Goal: Information Seeking & Learning: Understand process/instructions

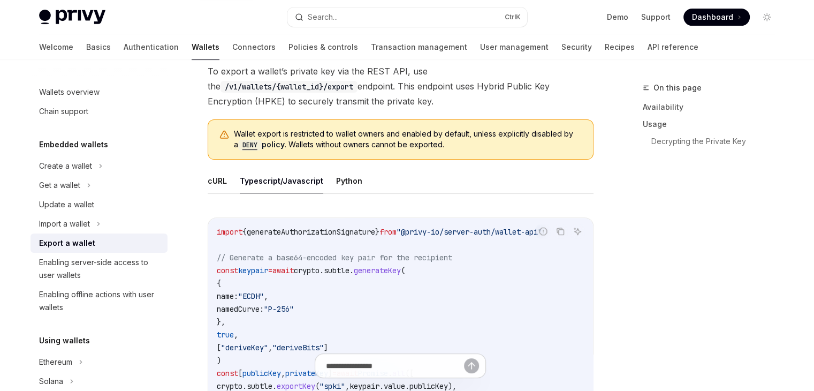
scroll to position [321, 0]
click at [279, 227] on span "generateAuthorizationSignature" at bounding box center [311, 232] width 128 height 10
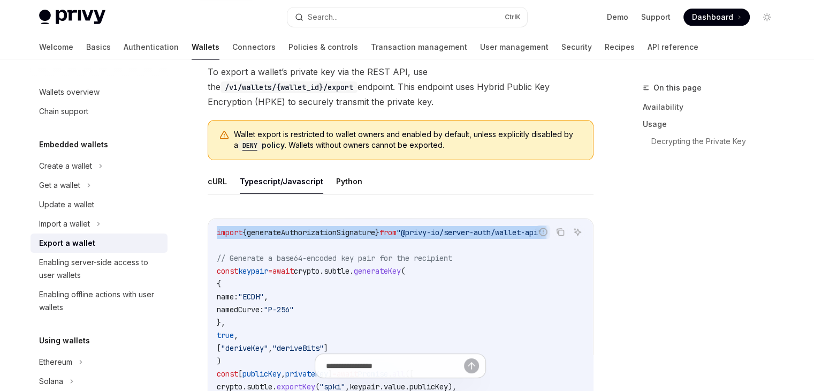
click at [279, 227] on span "generateAuthorizationSignature" at bounding box center [311, 232] width 128 height 10
copy code "import { generateAuthorizationSignature } from "@privy-io/server-auth/wallet-ap…"
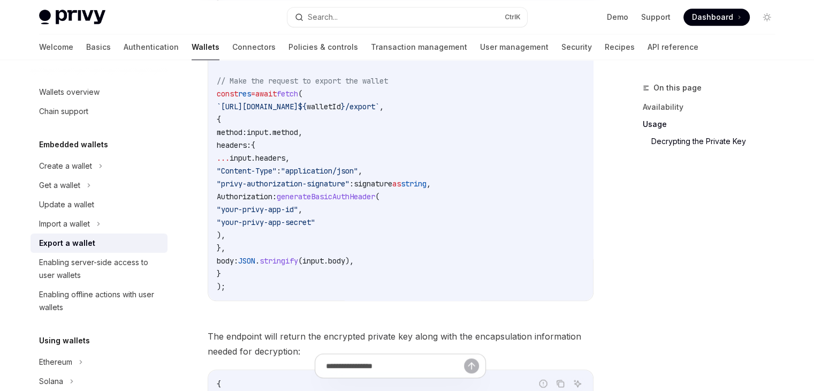
scroll to position [963, 0]
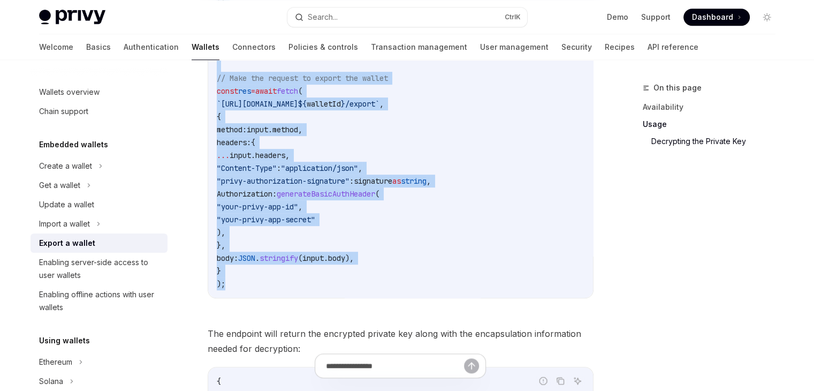
drag, startPoint x: 218, startPoint y: 217, endPoint x: 274, endPoint y: 288, distance: 89.9
copy code "const keypair = await crypto . subtle . generateKey ( { name: "ECDH" , namedCur…"
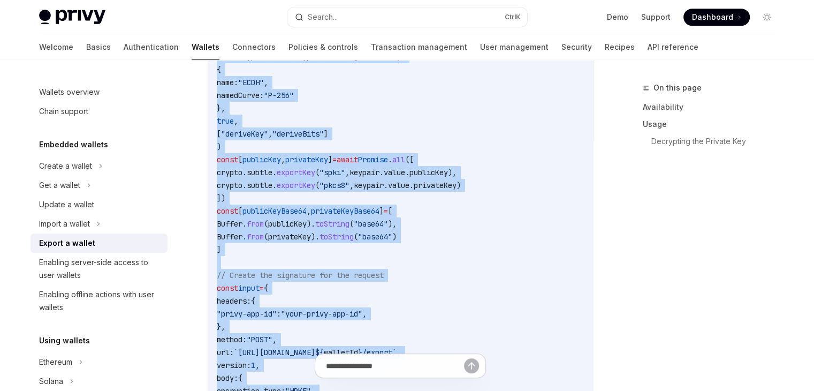
click at [296, 193] on code "import { generateAuthorizationSignature } from "@privy-io/server-auth/wallet-ap…" at bounding box center [489, 365] width 544 height 706
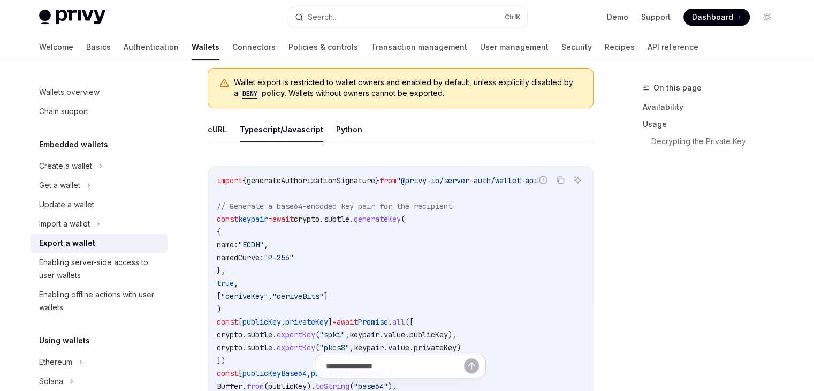
scroll to position [375, 0]
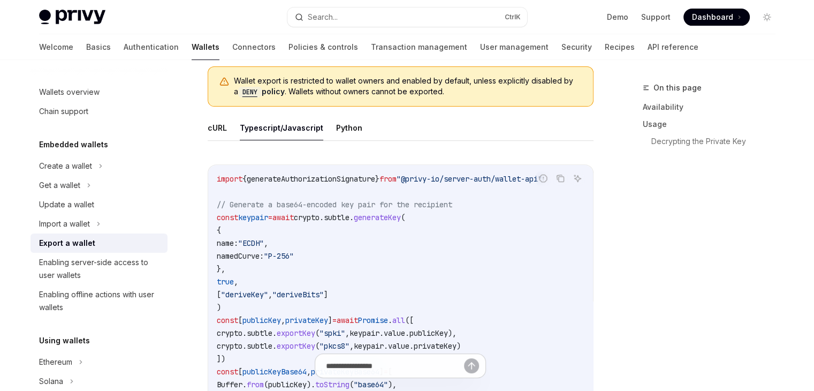
click at [301, 201] on span "// Generate a base64-encoded key pair for the recipient" at bounding box center [334, 205] width 235 height 10
click at [299, 204] on span "// Generate a base64-encoded key pair for the recipient" at bounding box center [334, 205] width 235 height 10
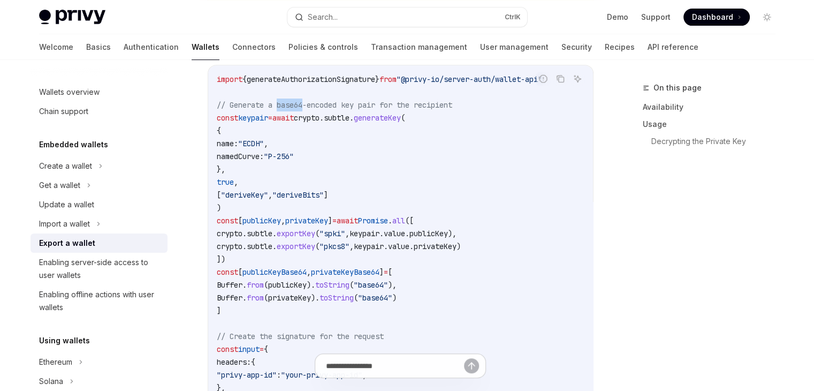
scroll to position [482, 0]
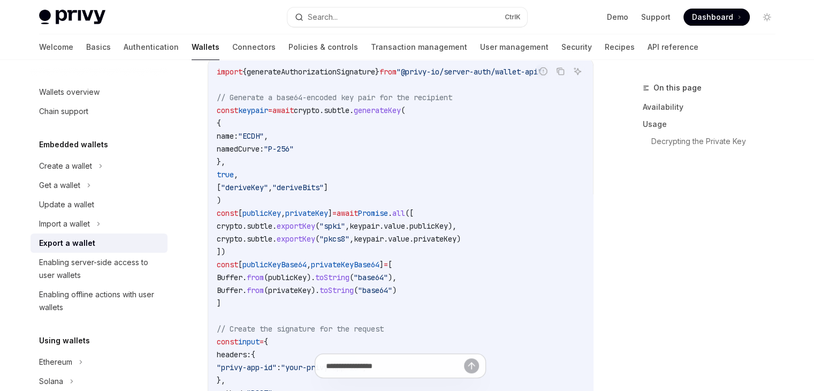
click at [242, 221] on span "crypto" at bounding box center [230, 226] width 26 height 10
copy span "crypto"
drag, startPoint x: 238, startPoint y: 136, endPoint x: 286, endPoint y: 136, distance: 48.2
click at [268, 136] on span "name: "ECDH" ," at bounding box center [242, 136] width 51 height 10
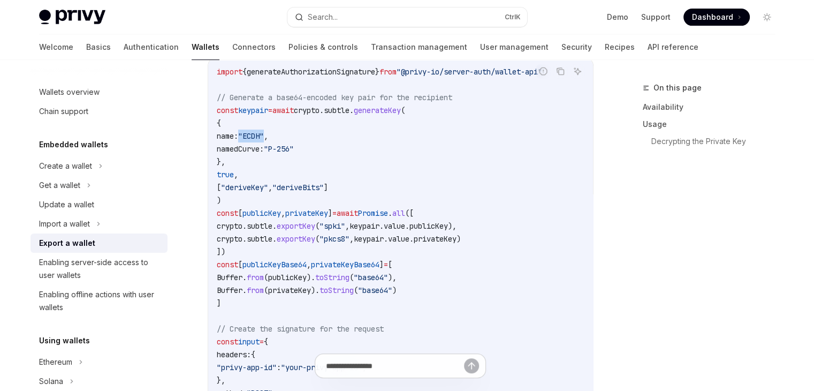
drag, startPoint x: 247, startPoint y: 154, endPoint x: 318, endPoint y: 152, distance: 71.2
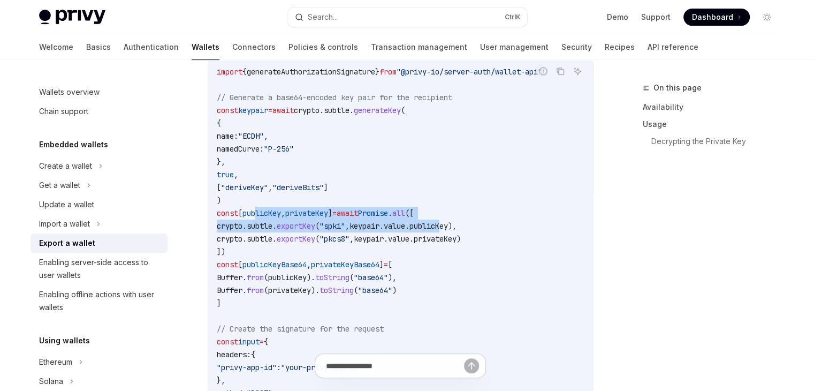
drag, startPoint x: 261, startPoint y: 206, endPoint x: 466, endPoint y: 220, distance: 204.9
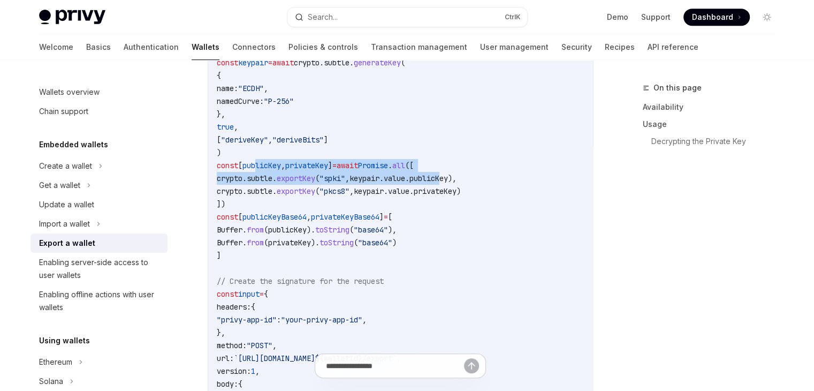
scroll to position [535, 0]
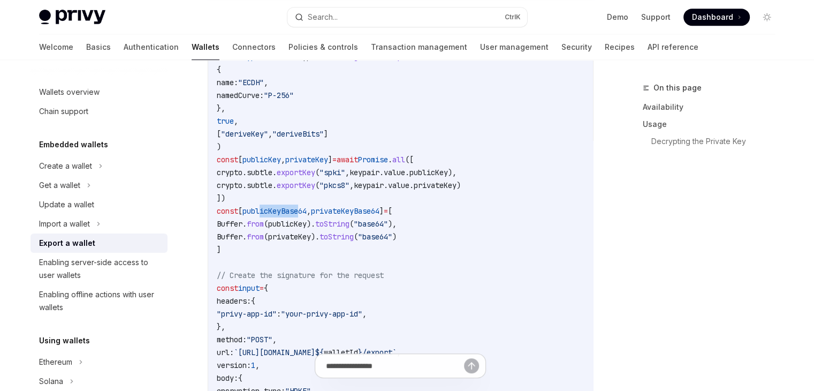
drag, startPoint x: 268, startPoint y: 211, endPoint x: 308, endPoint y: 214, distance: 40.8
click at [308, 214] on code "import { generateAuthorizationSignature } from "@privy-io/server-auth/wallet-ap…" at bounding box center [489, 365] width 544 height 706
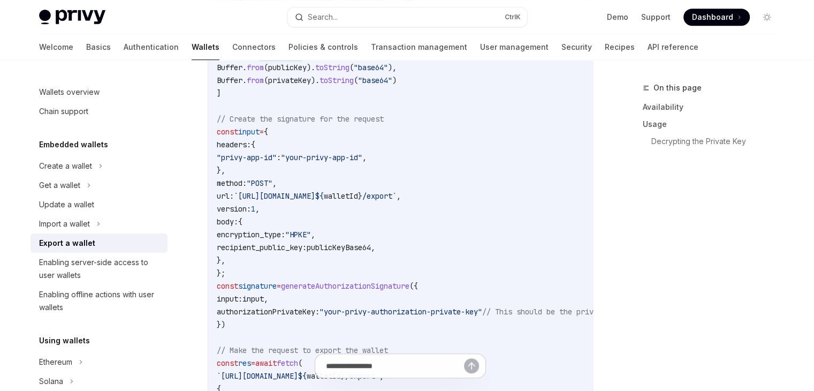
scroll to position [696, 0]
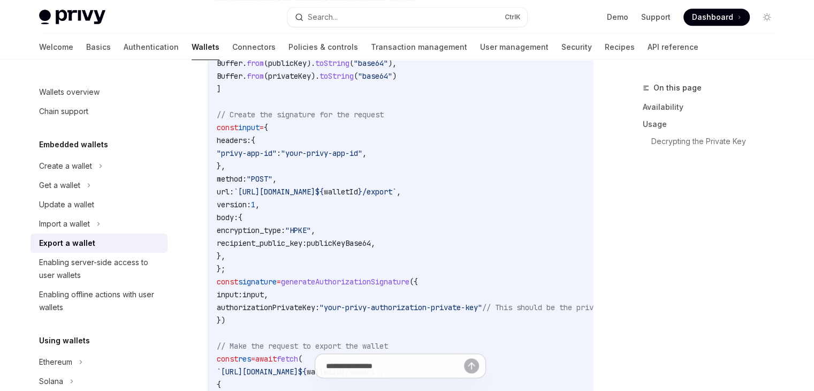
drag, startPoint x: 240, startPoint y: 149, endPoint x: 292, endPoint y: 154, distance: 52.1
click at [277, 154] on span ""privy-app-id"" at bounding box center [247, 153] width 60 height 10
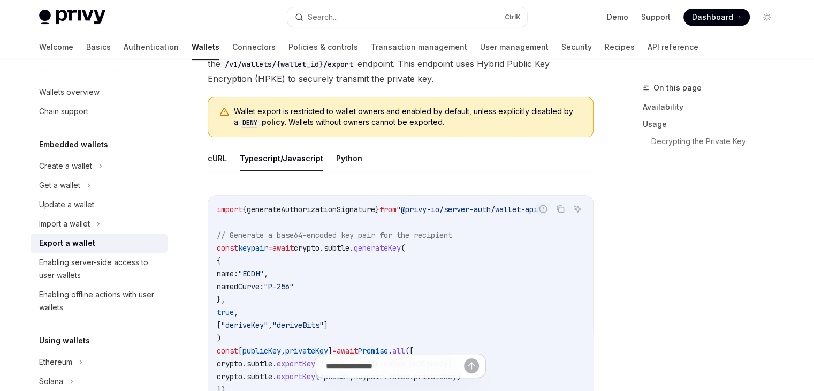
scroll to position [375, 0]
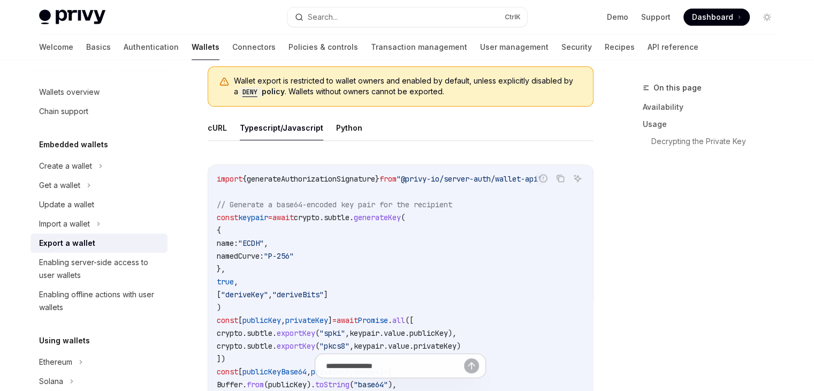
click at [261, 291] on span ""deriveKey"" at bounding box center [244, 295] width 47 height 10
copy span "deriveKey"
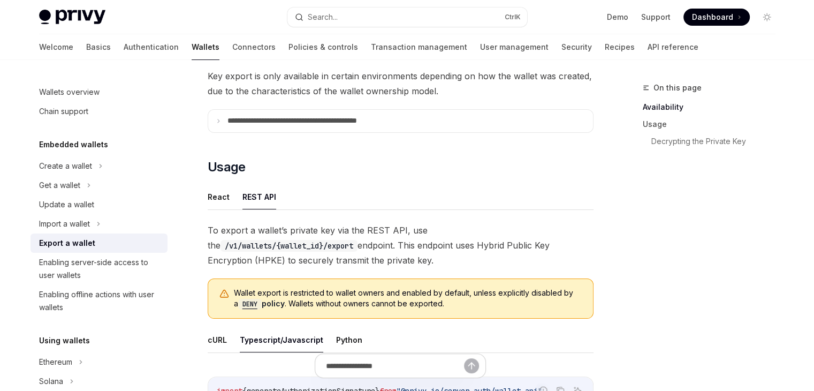
scroll to position [161, 0]
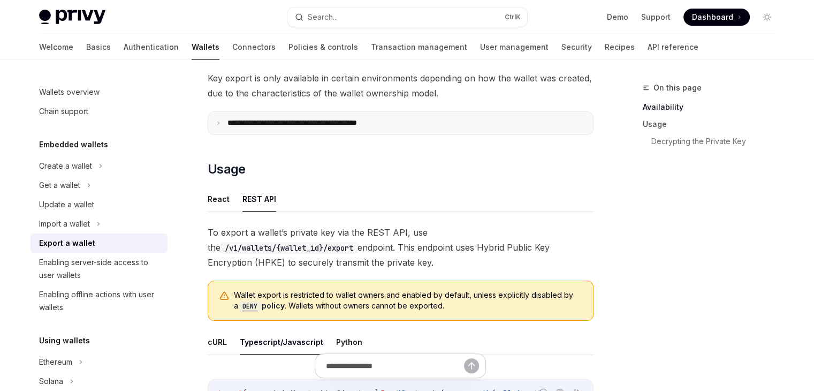
click at [382, 126] on p "**********" at bounding box center [315, 123] width 177 height 10
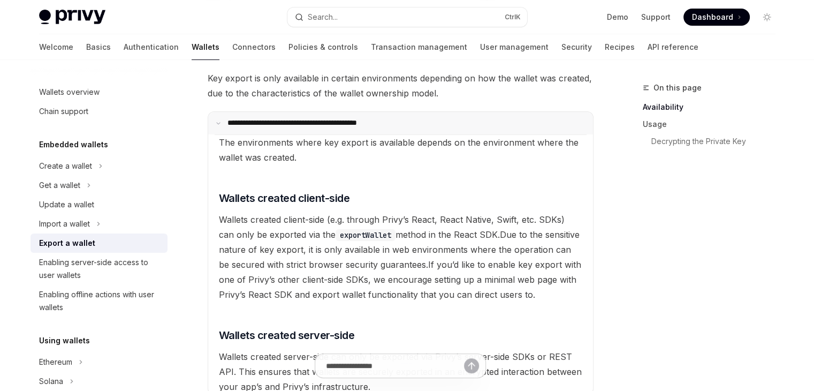
click at [382, 126] on p "**********" at bounding box center [313, 123] width 173 height 10
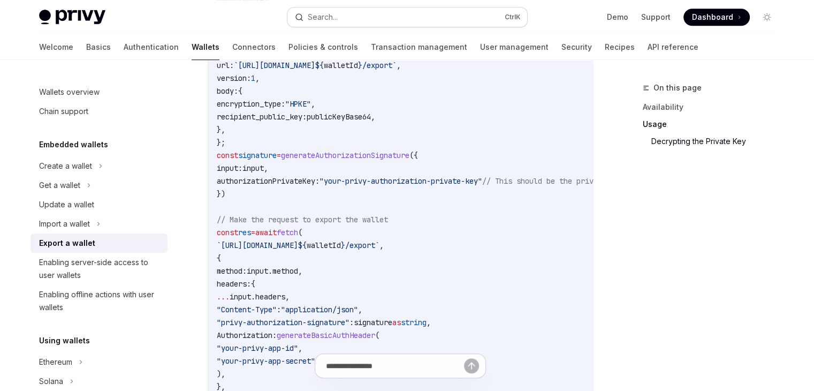
scroll to position [803, 0]
